Goal: Communication & Community: Answer question/provide support

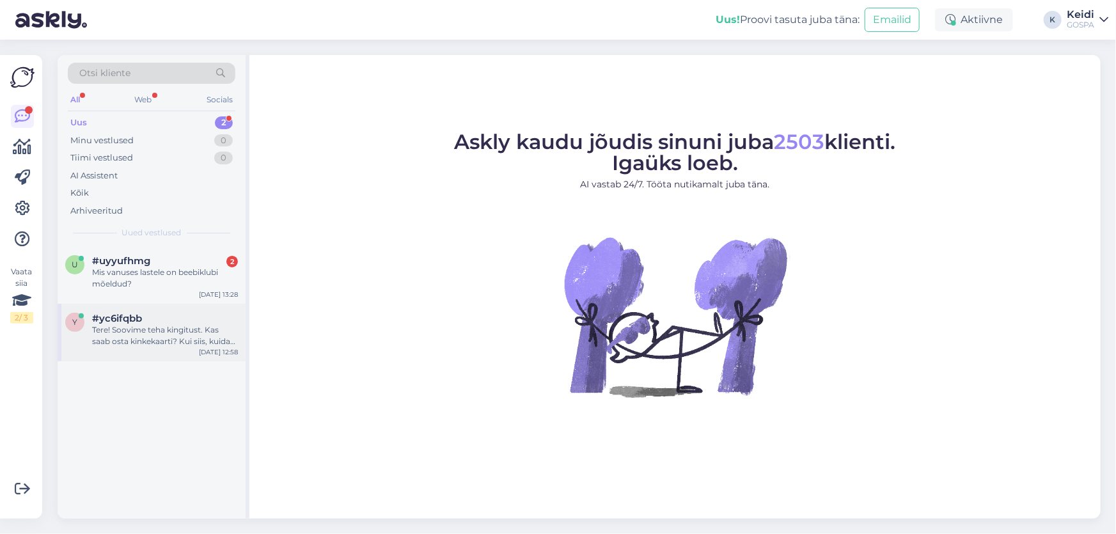
drag, startPoint x: 185, startPoint y: 350, endPoint x: 196, endPoint y: 348, distance: 10.9
click at [185, 347] on div "y #yc6ifqbb Tere! Soovime teha kingitust. Kas saab osta kinkekaarti? Kui siis, …" at bounding box center [152, 333] width 188 height 58
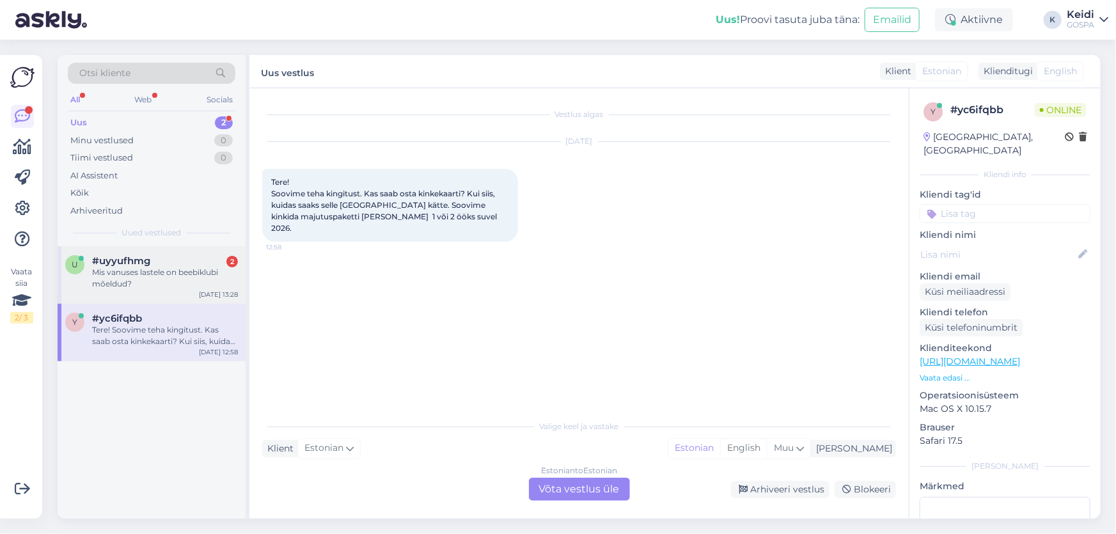
click at [167, 277] on div "Mis vanuses lastele on beebiklubi mõeldud?" at bounding box center [165, 278] width 146 height 23
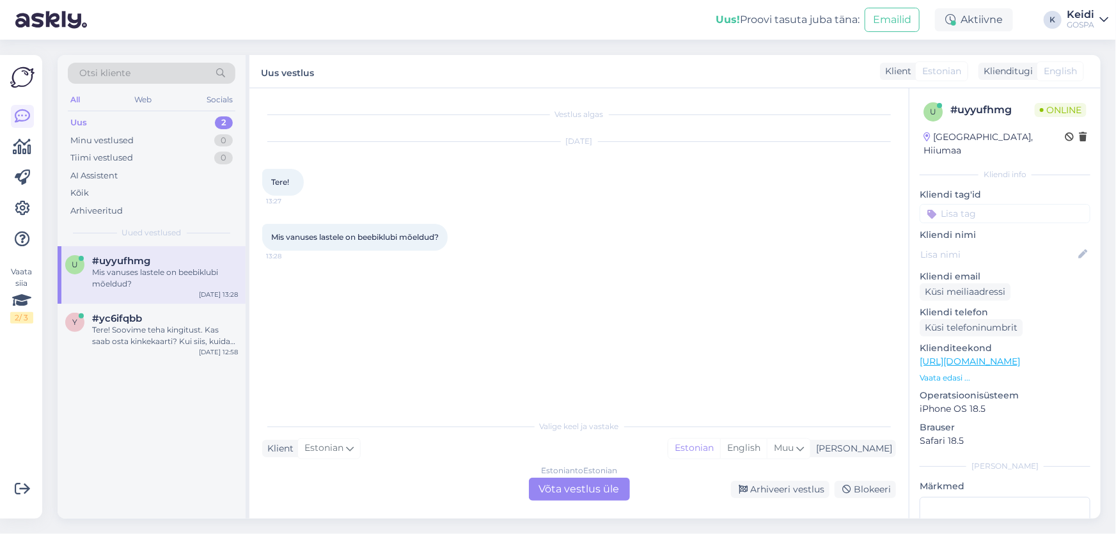
click at [555, 485] on div "Estonian to Estonian Võta vestlus üle" at bounding box center [579, 489] width 101 height 23
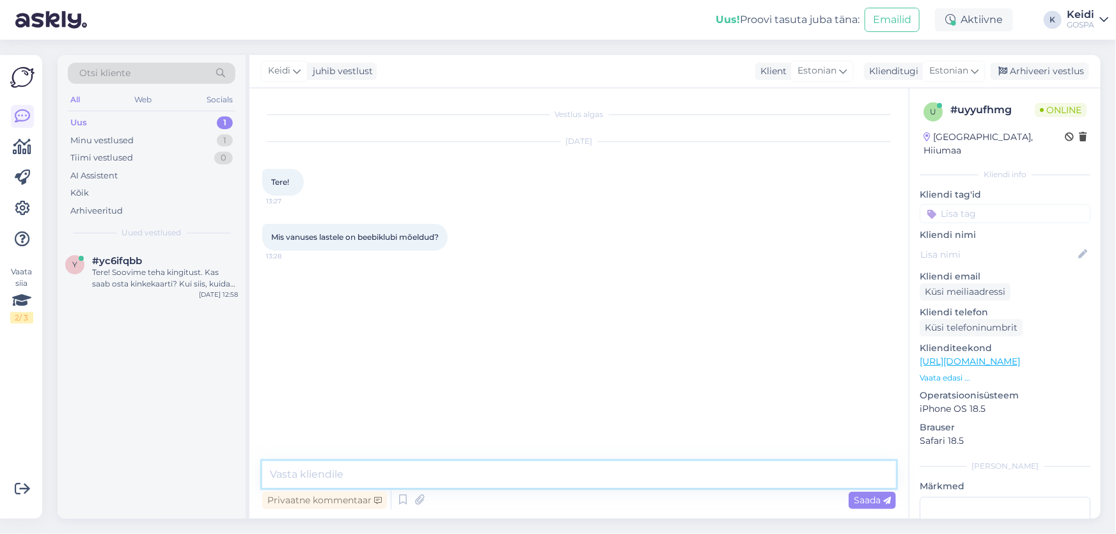
click at [380, 478] on textarea at bounding box center [579, 474] width 634 height 27
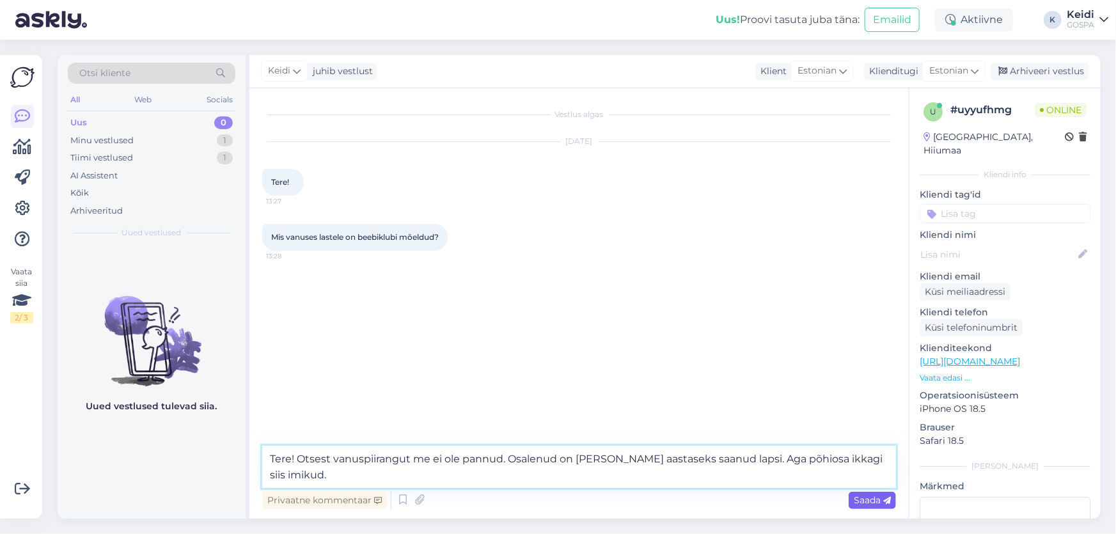
type textarea "Tere! Otsest vanuspiirangut me ei ole pannud. Osalenud on [PERSON_NAME] aastase…"
click at [877, 503] on span "Saada" at bounding box center [872, 500] width 37 height 12
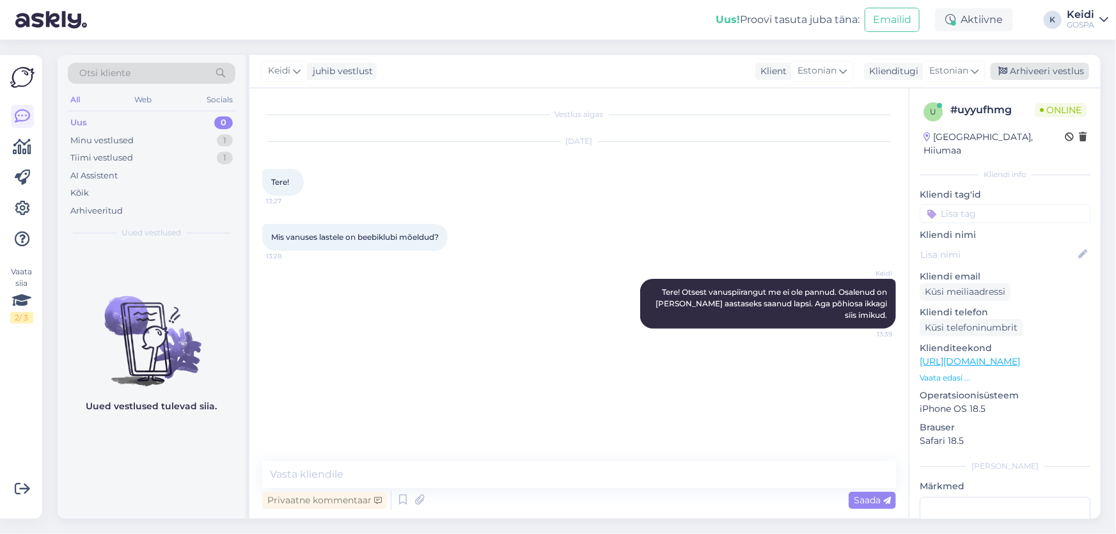
click at [1053, 64] on div "Arhiveeri vestlus" at bounding box center [1039, 71] width 98 height 17
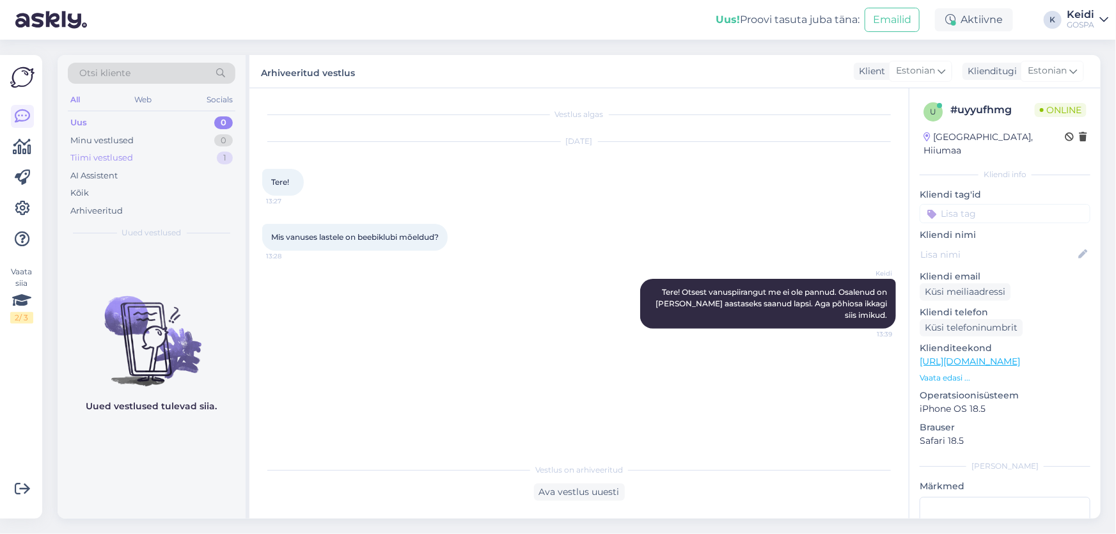
click at [136, 160] on div "Tiimi vestlused 1" at bounding box center [152, 158] width 168 height 18
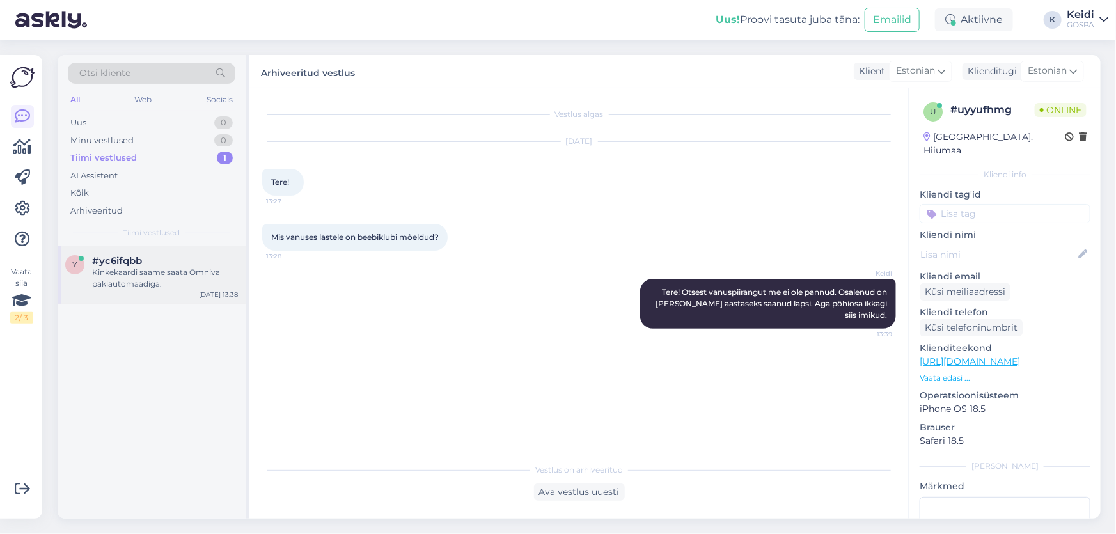
click at [116, 274] on div "Kinkekaardi saame saata Omniva pakiautomaadiga." at bounding box center [165, 278] width 146 height 23
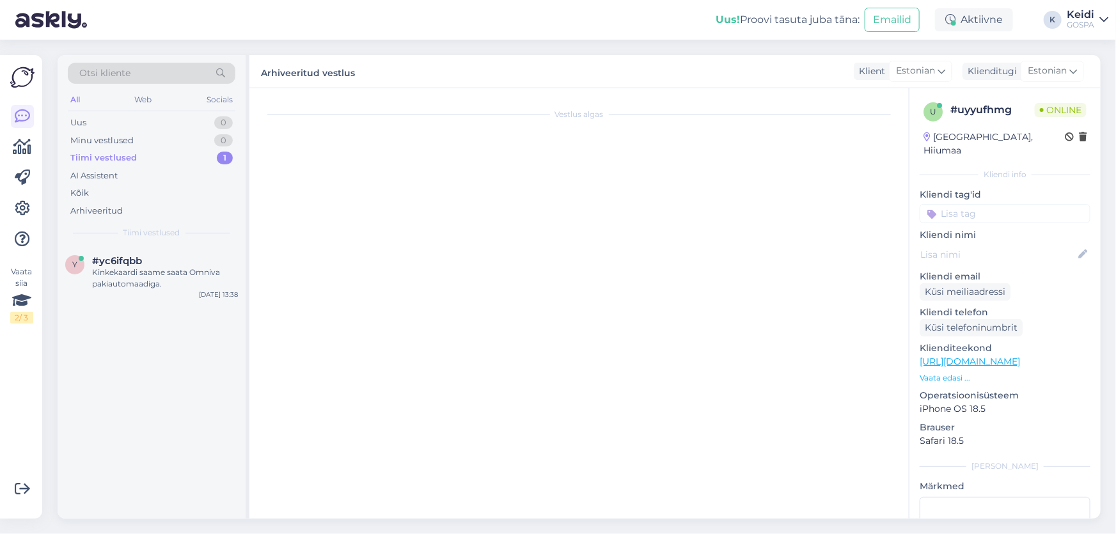
scroll to position [109, 0]
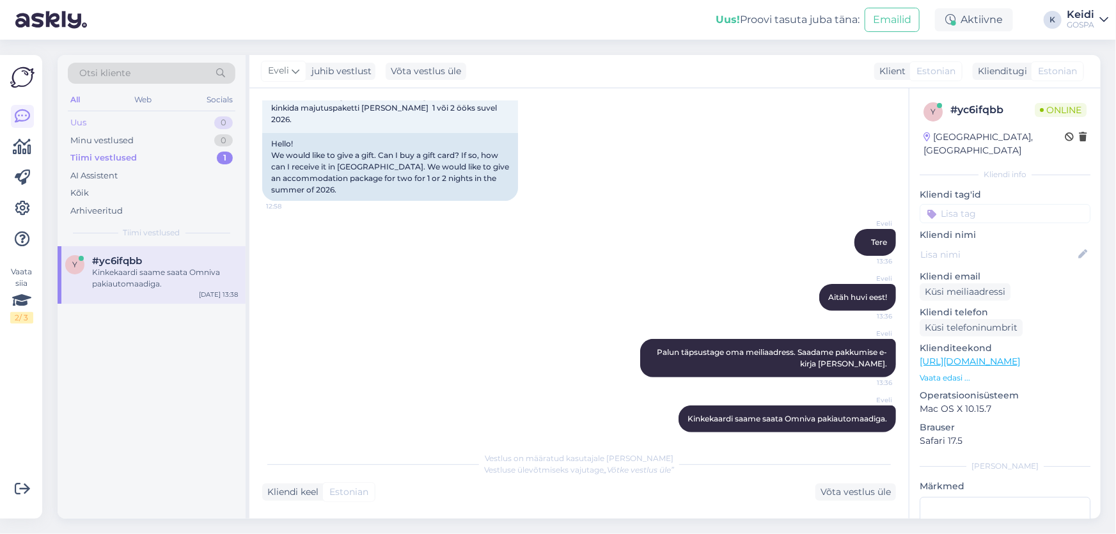
click at [88, 117] on div "Uus 0" at bounding box center [152, 123] width 168 height 18
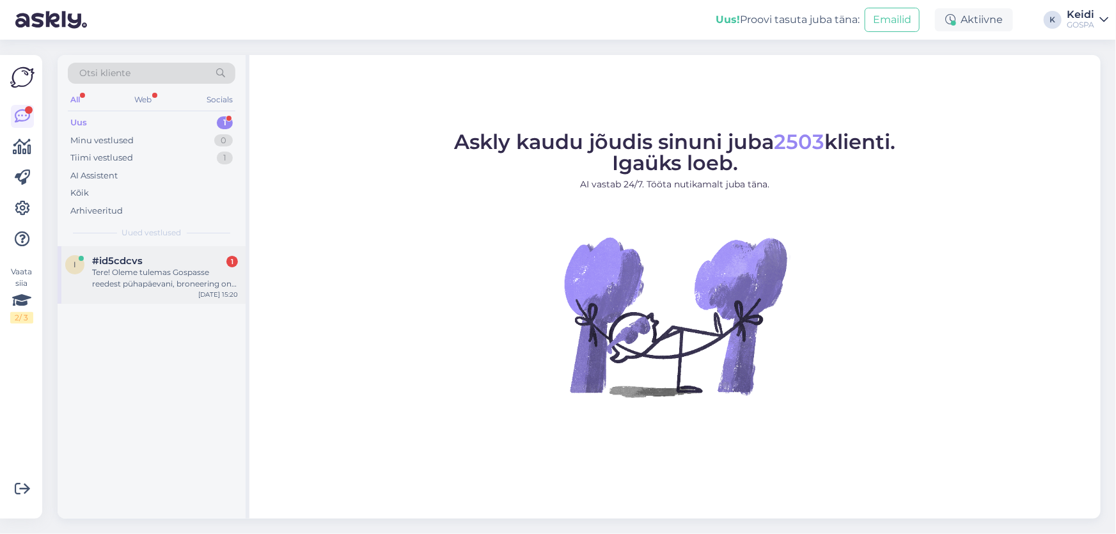
click at [198, 262] on div "#id5cdcvs 1" at bounding box center [165, 261] width 146 height 12
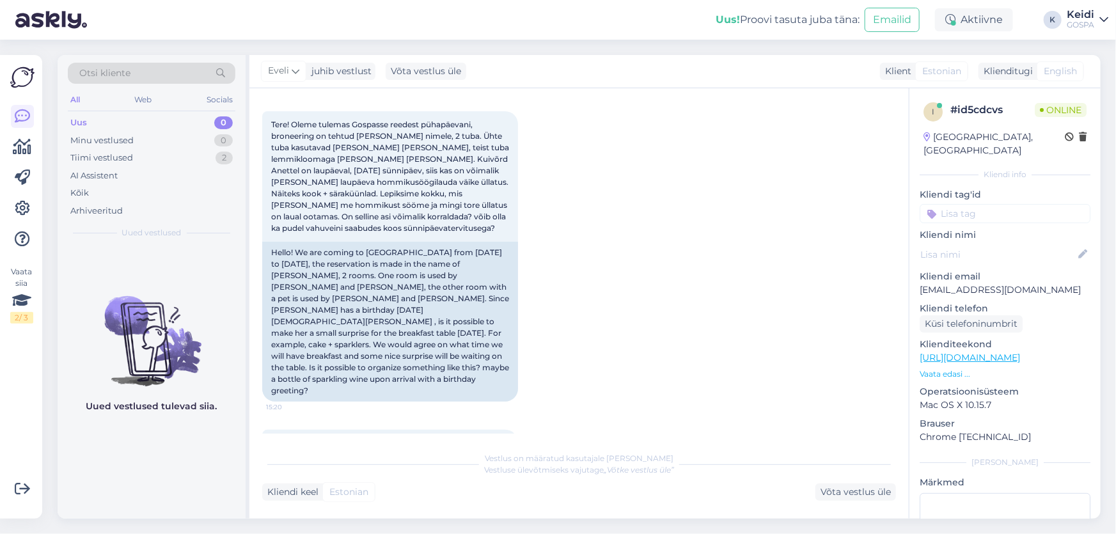
scroll to position [171, 0]
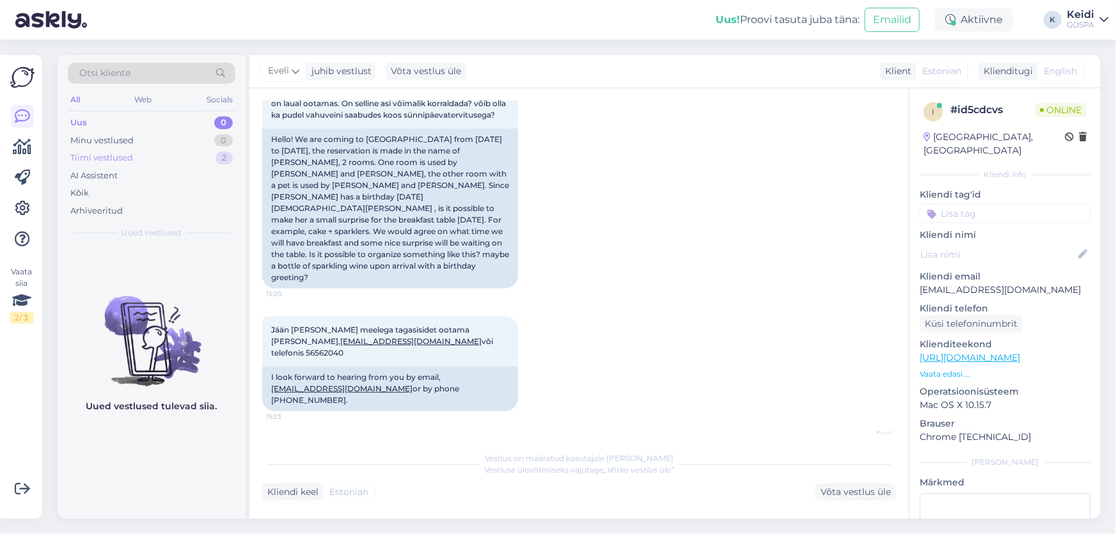
click at [109, 157] on div "Tiimi vestlused" at bounding box center [101, 158] width 63 height 13
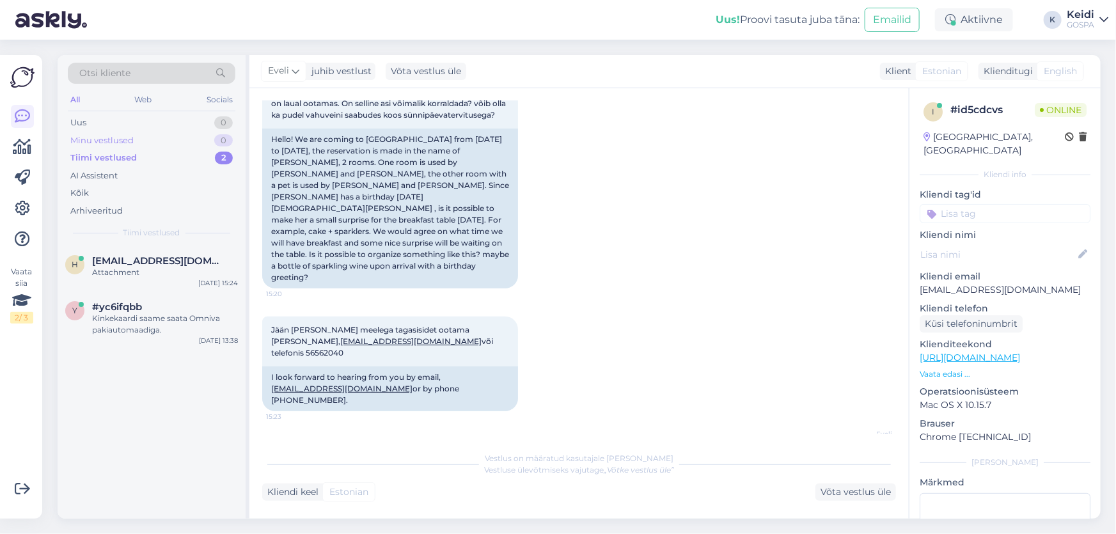
click at [110, 140] on div "Minu vestlused" at bounding box center [101, 140] width 63 height 13
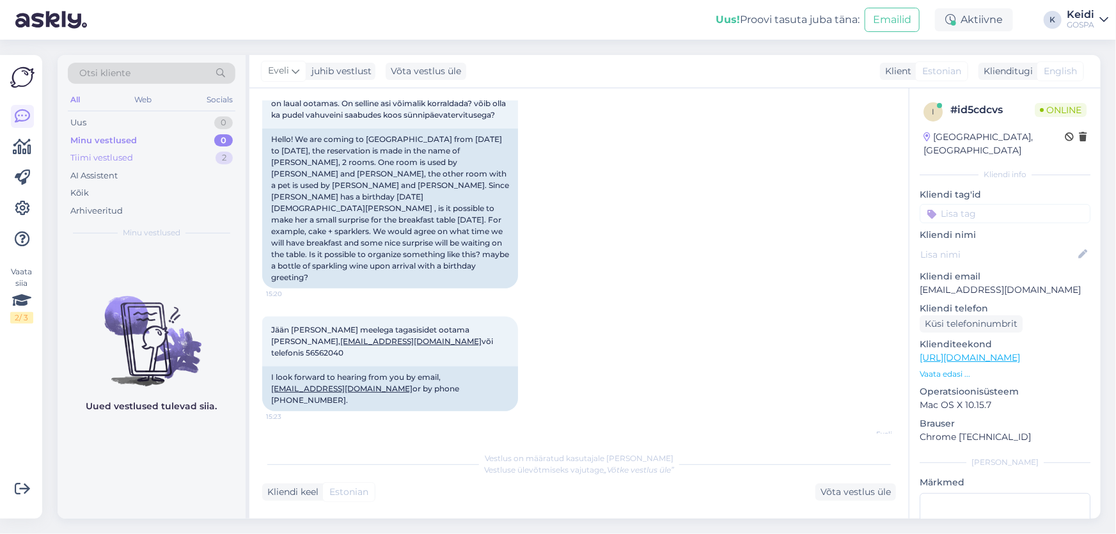
click at [121, 153] on div "Tiimi vestlused" at bounding box center [101, 158] width 63 height 13
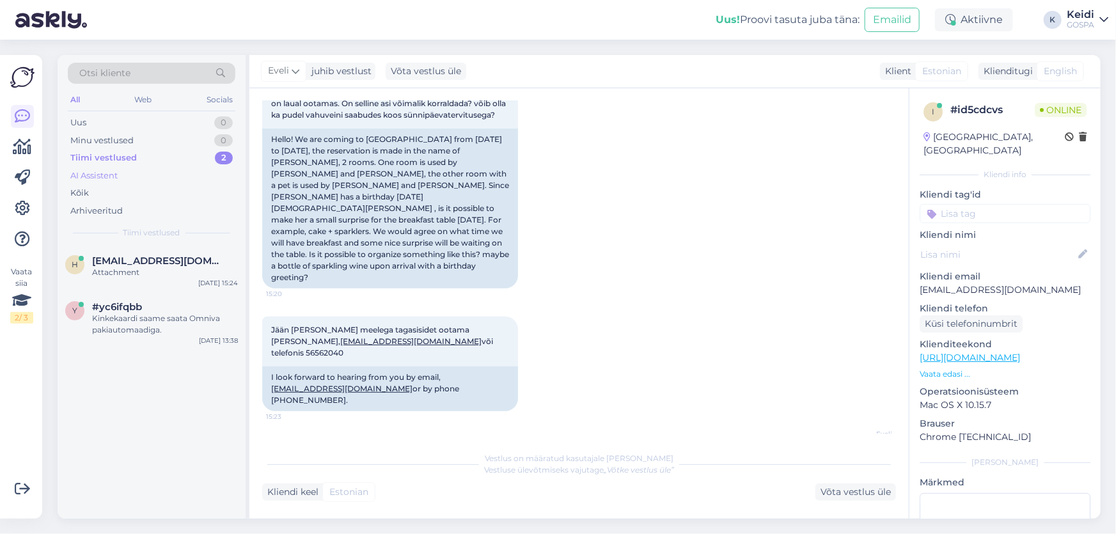
click at [138, 173] on div "AI Assistent" at bounding box center [152, 176] width 168 height 18
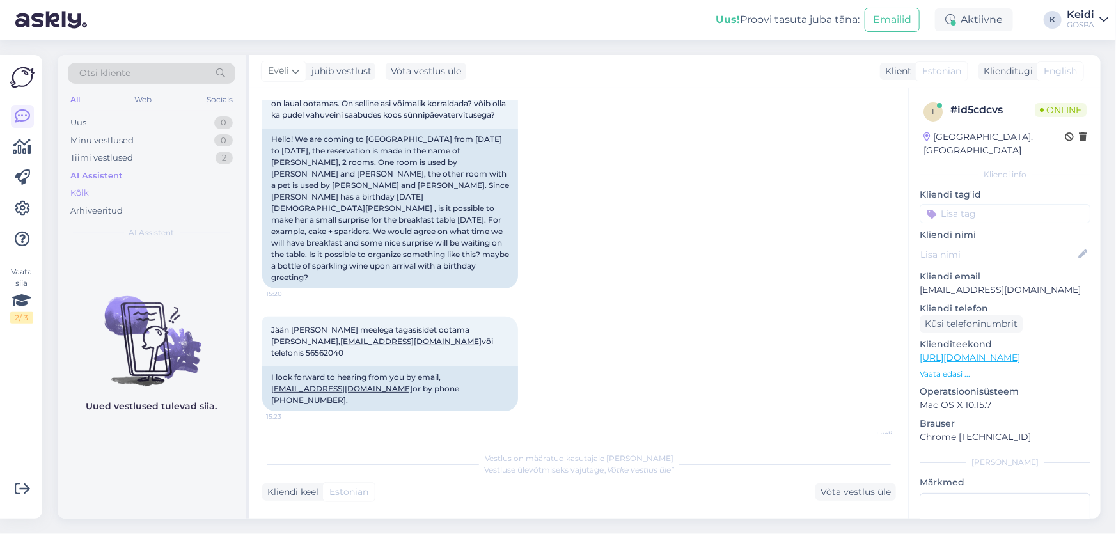
click at [145, 189] on div "Kõik" at bounding box center [152, 193] width 168 height 18
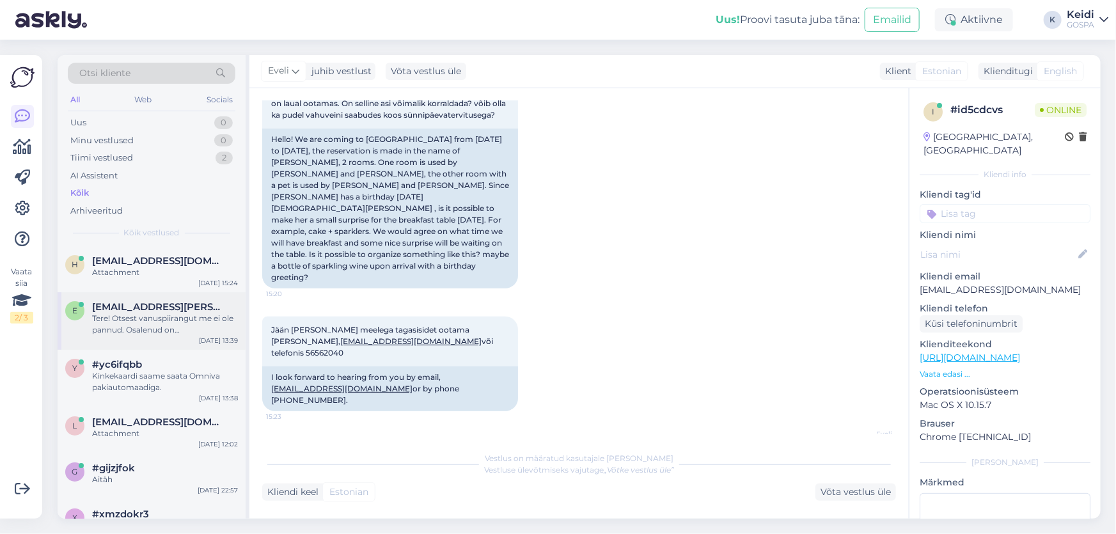
click at [147, 308] on span "enely.liepkalns@gmail.com" at bounding box center [158, 307] width 133 height 12
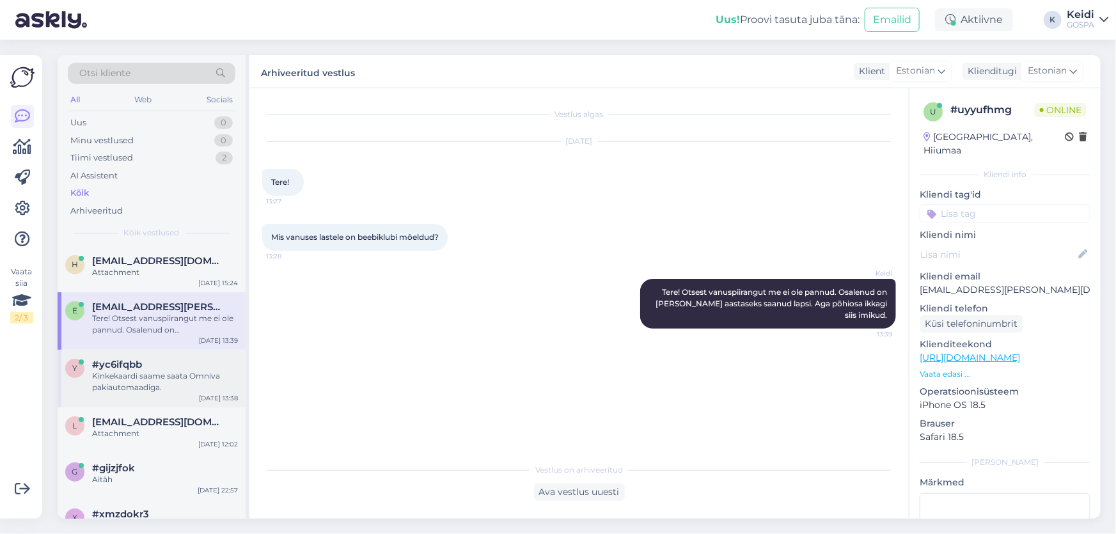
click at [153, 359] on div "#yc6ifqbb" at bounding box center [165, 365] width 146 height 12
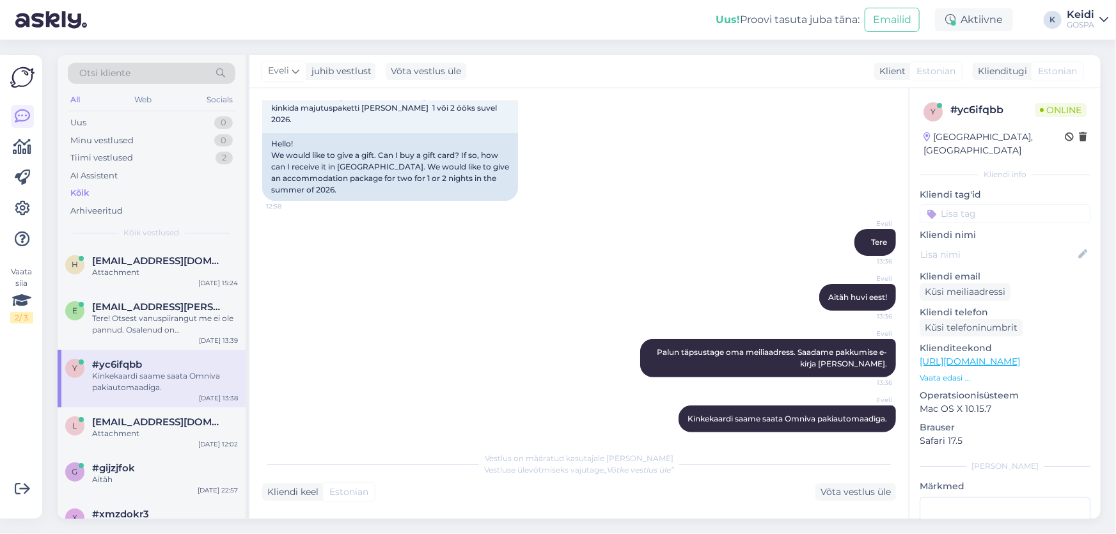
click at [189, 386] on div "Kinkekaardi saame saata Omniva pakiautomaadiga." at bounding box center [165, 381] width 146 height 23
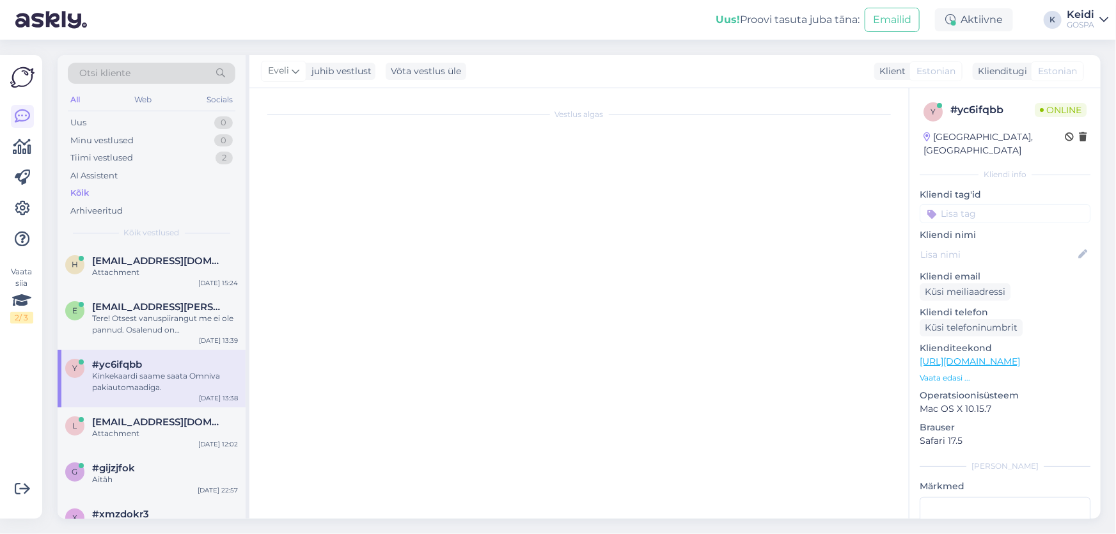
scroll to position [0, 0]
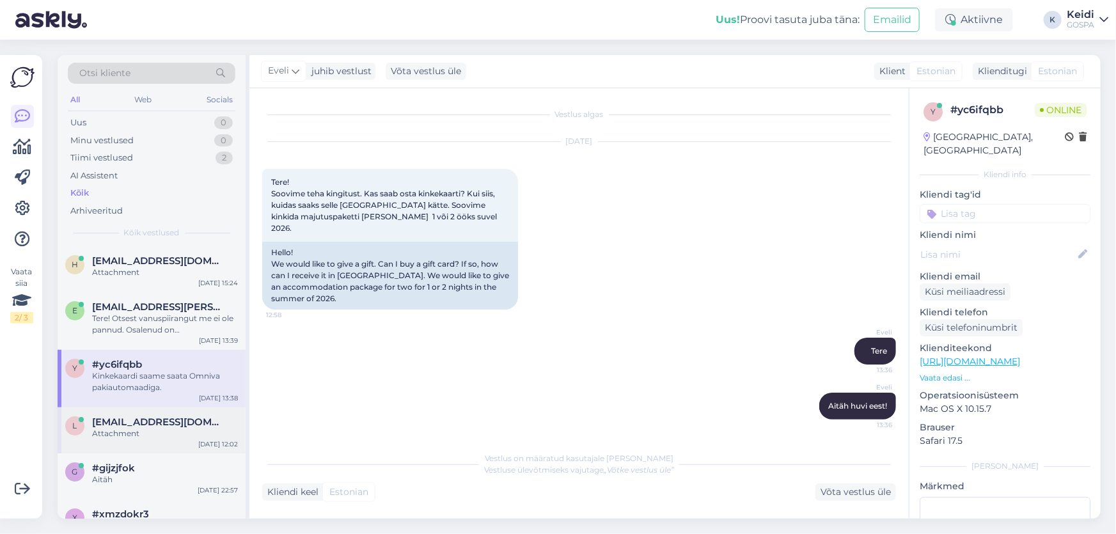
click at [180, 437] on div "Attachment" at bounding box center [165, 434] width 146 height 12
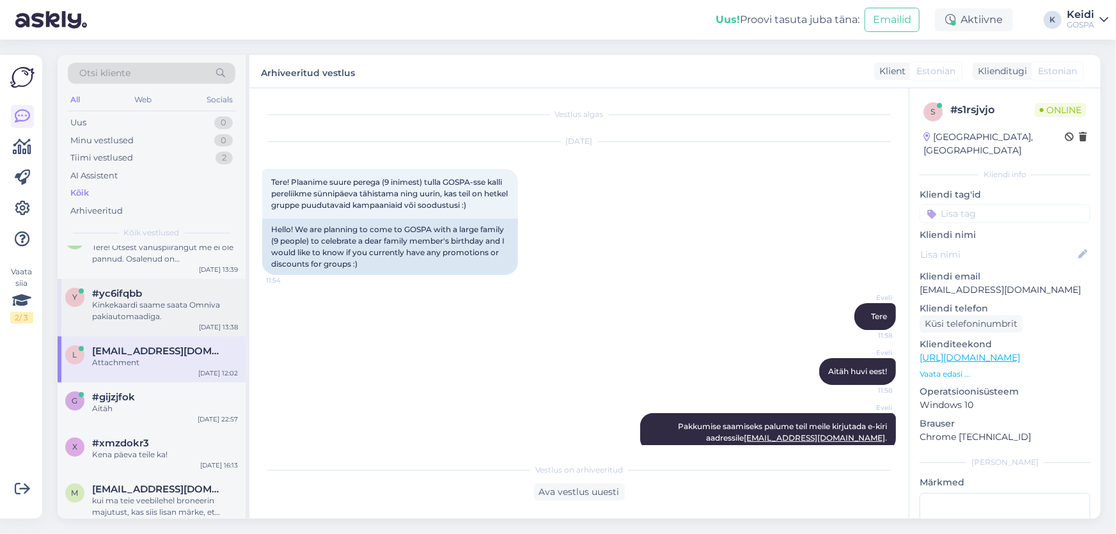
scroll to position [174, 0]
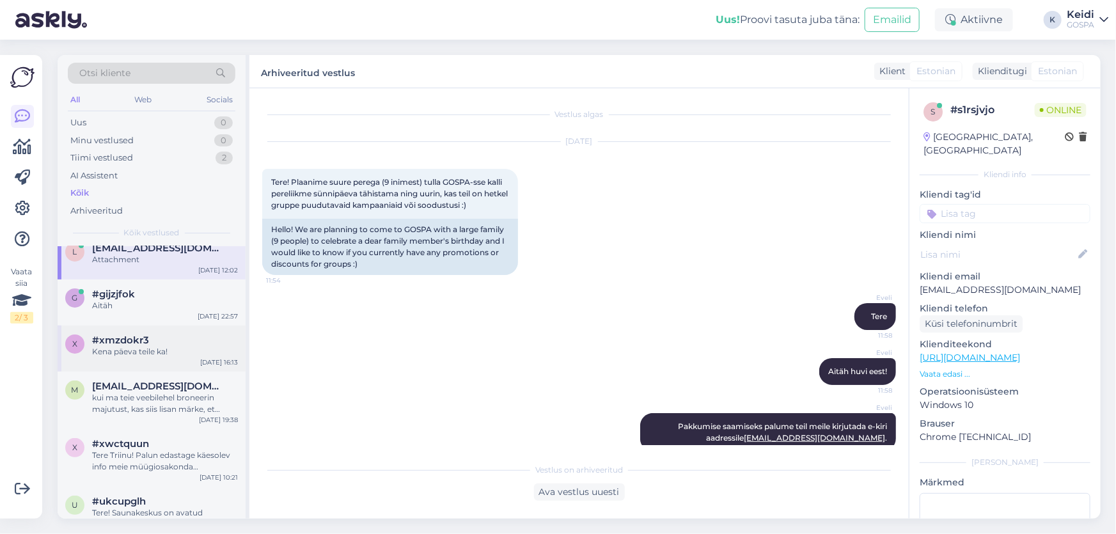
click at [162, 327] on div "x #xmzdokr3 Kena päeva teile ka! Sep 29 16:13" at bounding box center [152, 348] width 188 height 46
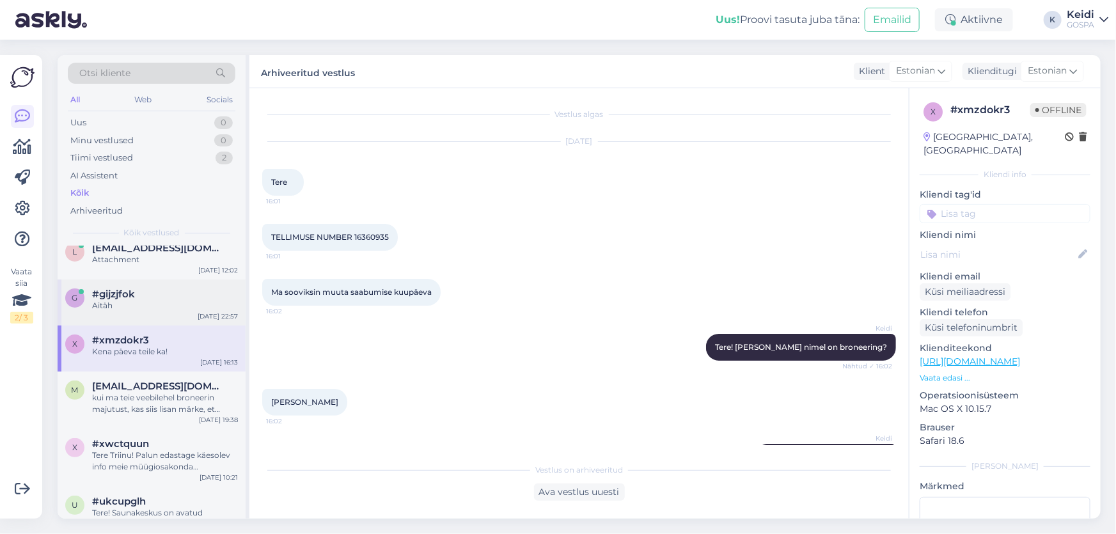
scroll to position [502, 0]
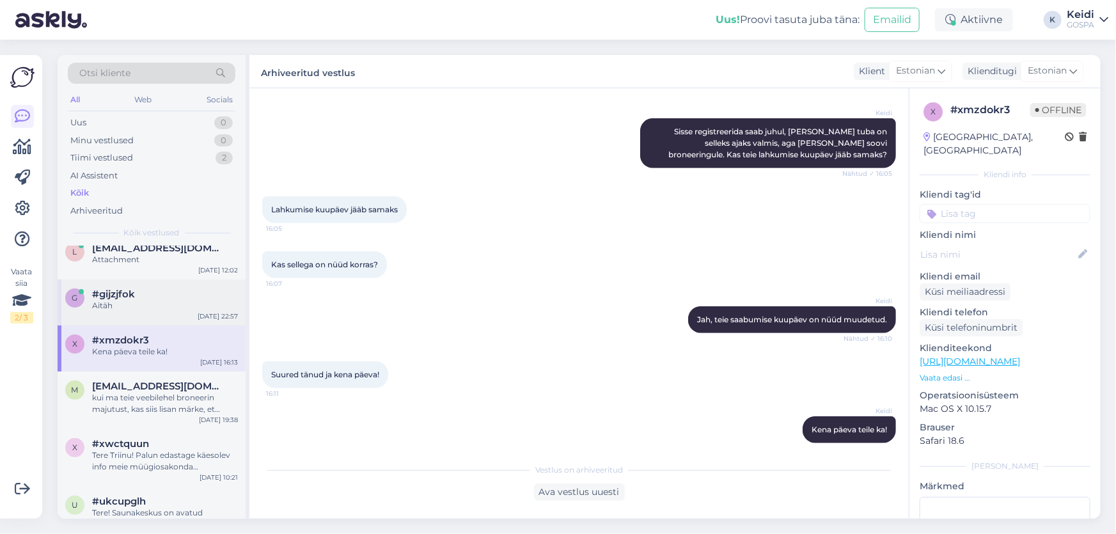
click at [160, 310] on div "Aitäh" at bounding box center [165, 306] width 146 height 12
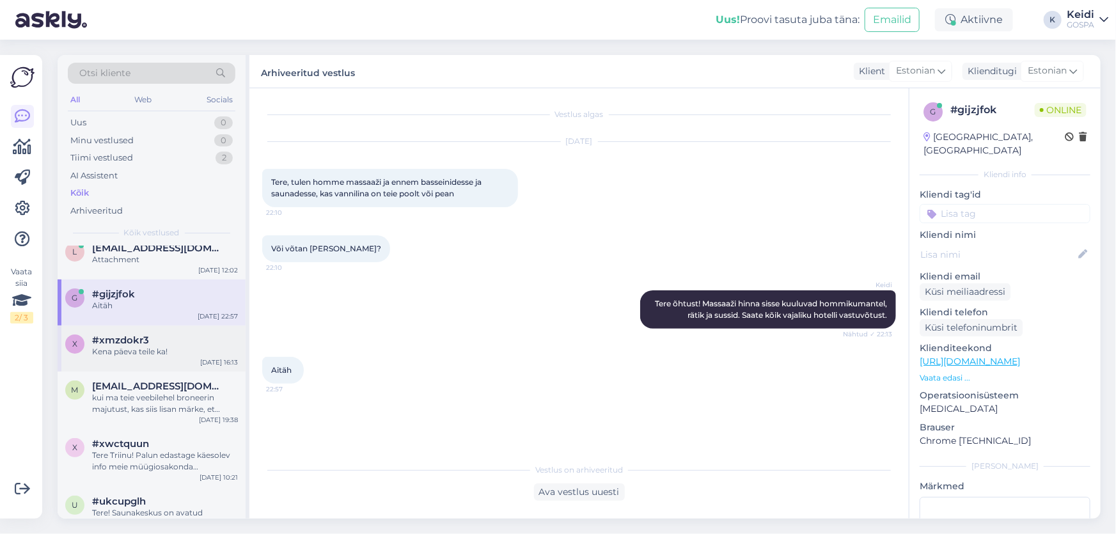
click at [163, 346] on div "Kena päeva teile ka!" at bounding box center [165, 352] width 146 height 12
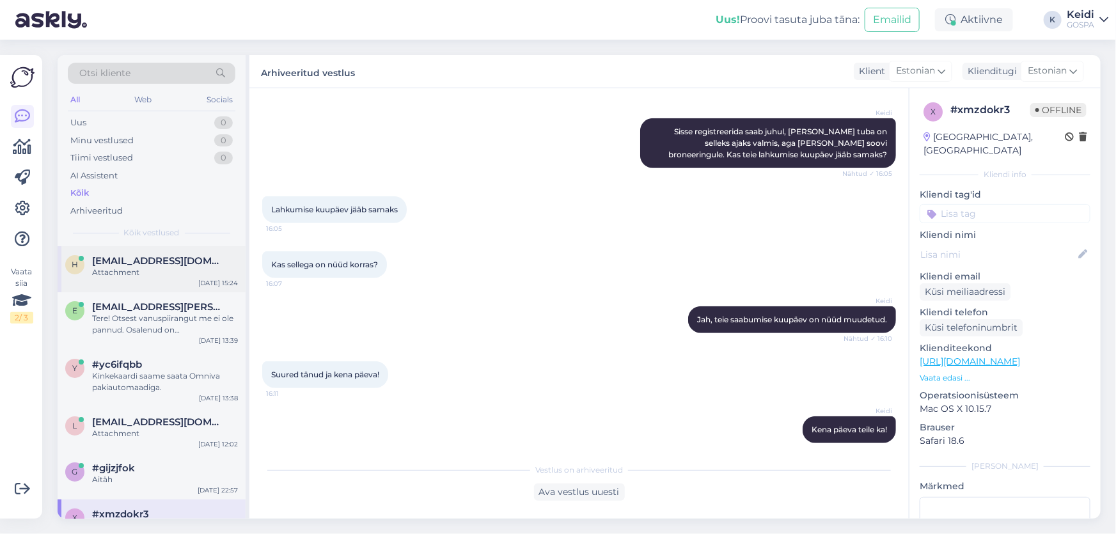
click at [149, 286] on div "h helena@salonplus.ee Attachment Sep 30 15:24" at bounding box center [152, 269] width 188 height 46
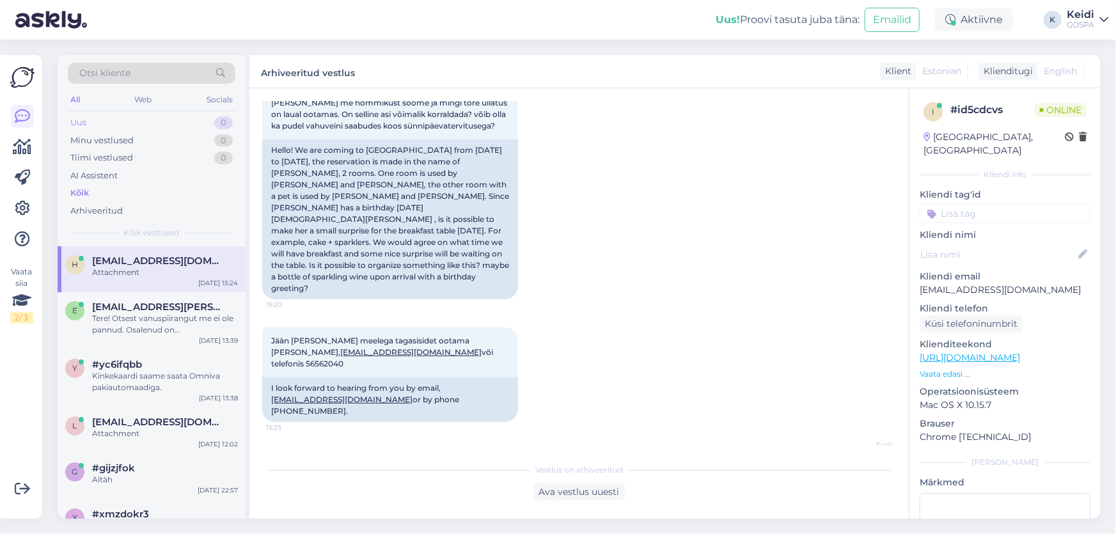
click at [207, 127] on div "Uus 0" at bounding box center [152, 123] width 168 height 18
